Goal: Register for event/course

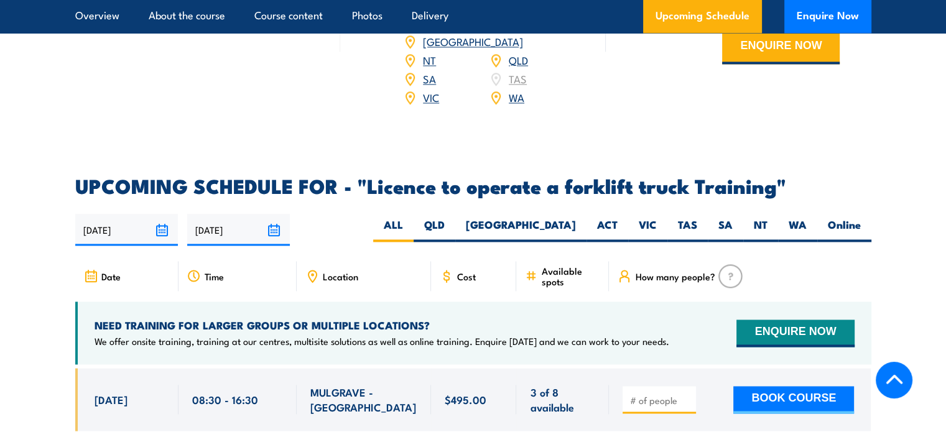
scroll to position [2015, 0]
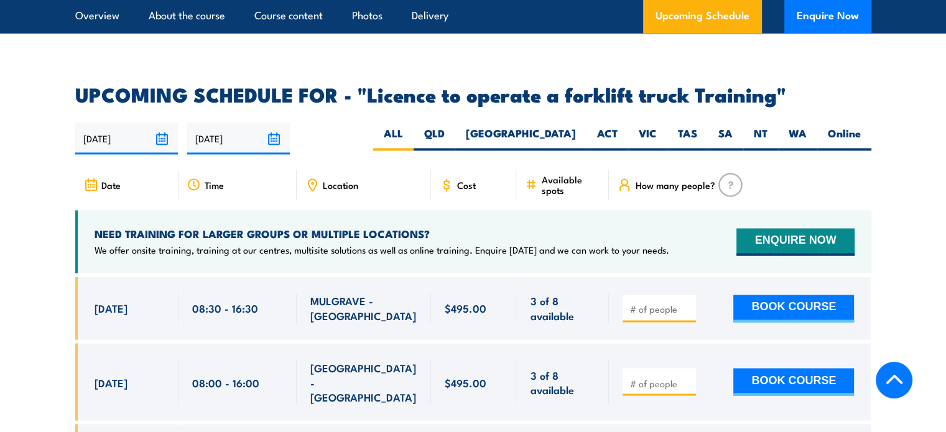
click at [448, 178] on icon at bounding box center [447, 185] width 14 height 14
click at [810, 126] on label "WA" at bounding box center [797, 138] width 39 height 24
click at [810, 126] on input "WA" at bounding box center [811, 130] width 8 height 8
radio input "true"
click at [830, 126] on label "Online" at bounding box center [844, 138] width 54 height 24
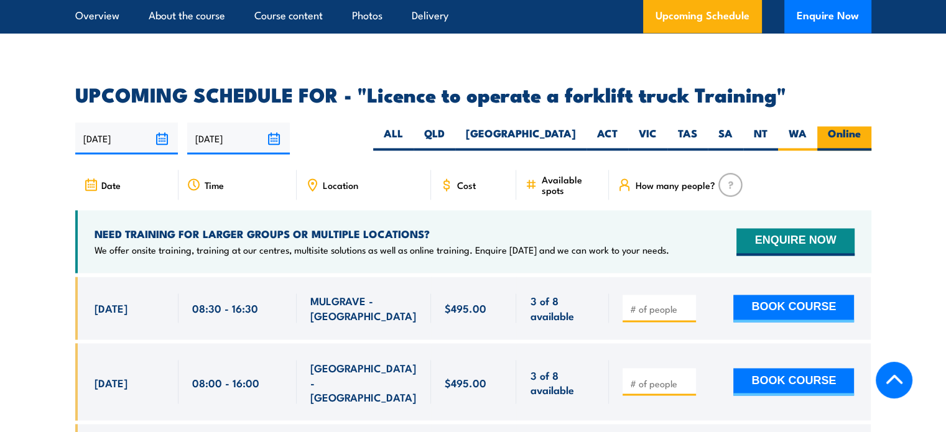
click at [861, 126] on input "Online" at bounding box center [865, 130] width 8 height 8
radio input "true"
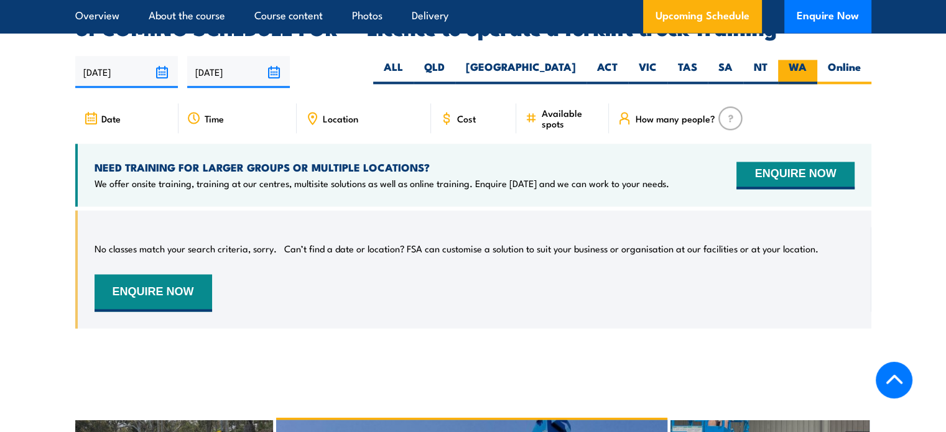
click at [794, 60] on label "WA" at bounding box center [797, 72] width 39 height 24
click at [807, 60] on input "WA" at bounding box center [811, 64] width 8 height 8
radio input "true"
